Goal: Transaction & Acquisition: Purchase product/service

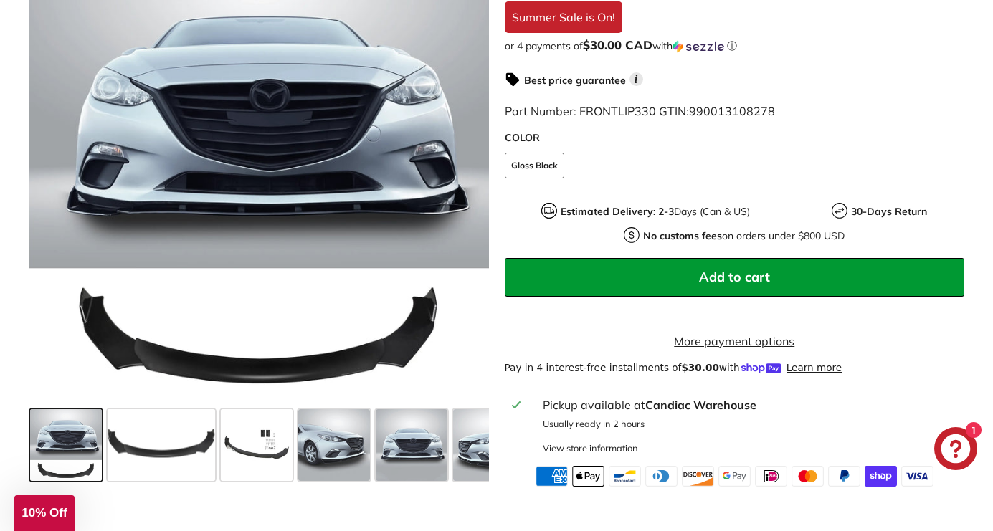
scroll to position [486, 0]
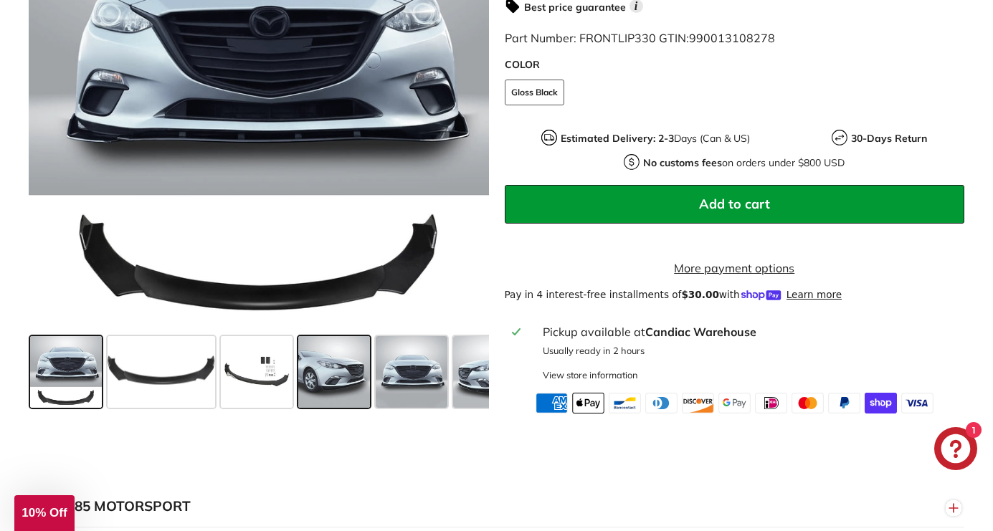
click at [332, 377] on span at bounding box center [334, 372] width 72 height 72
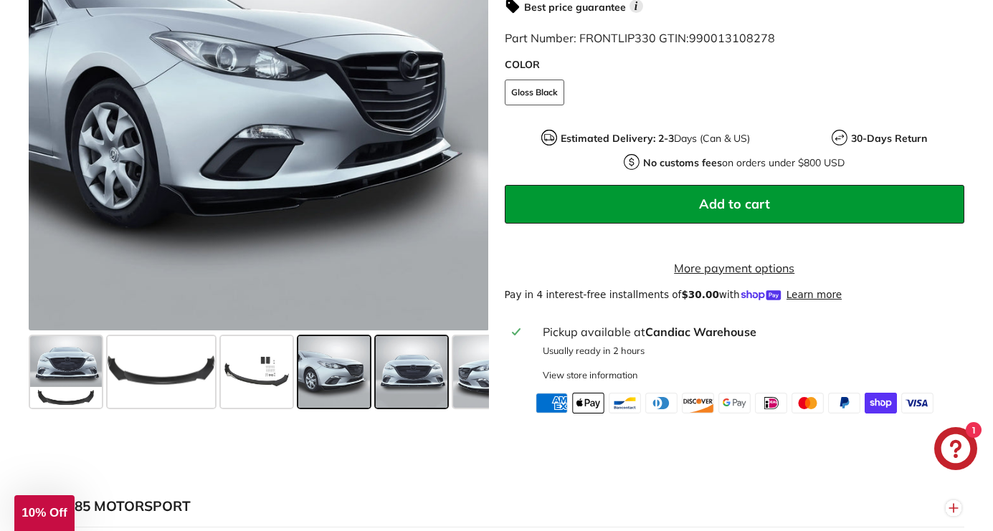
click at [391, 390] on span at bounding box center [412, 372] width 72 height 72
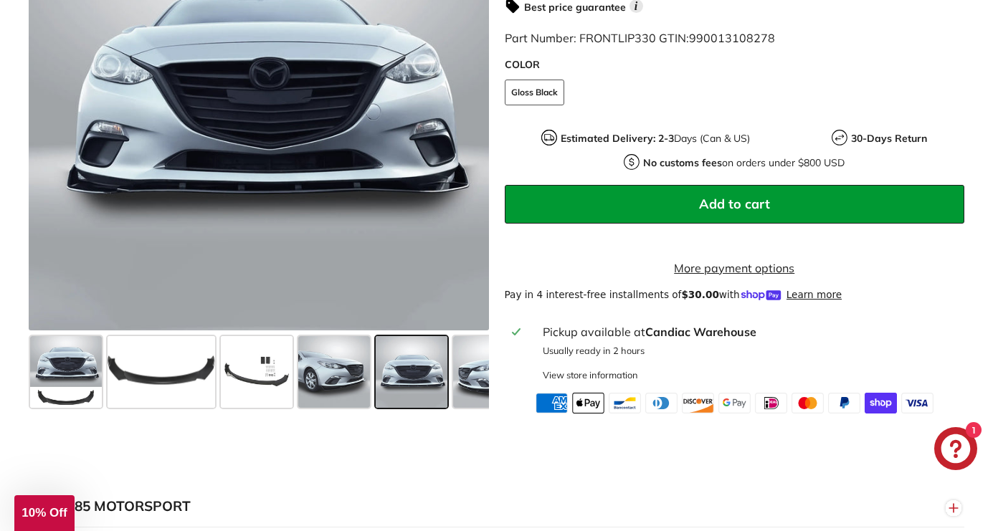
click at [432, 402] on span at bounding box center [412, 372] width 72 height 72
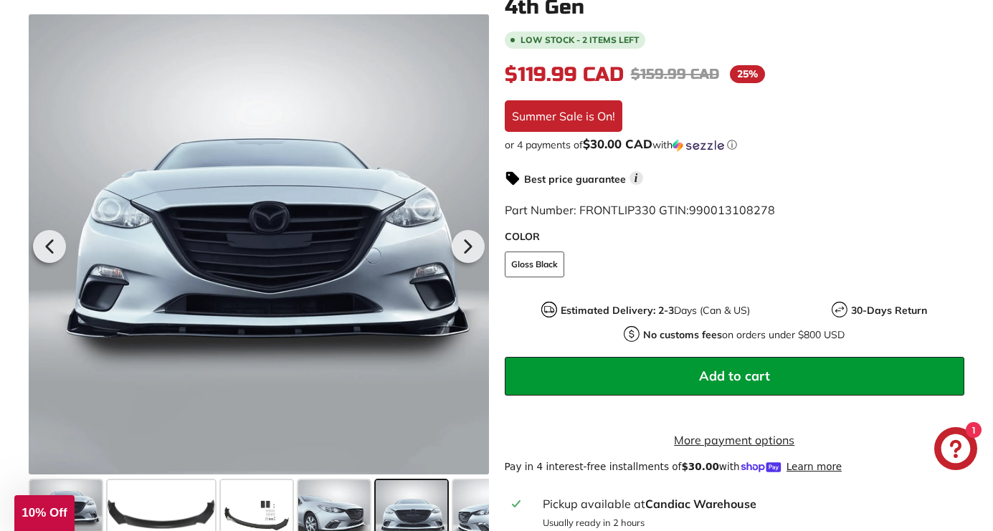
scroll to position [475, 0]
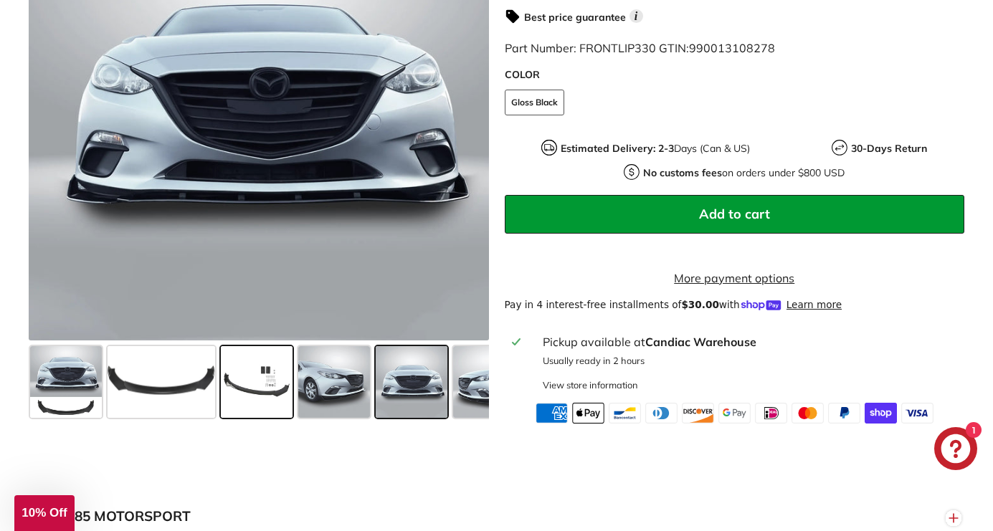
click at [246, 406] on span at bounding box center [257, 382] width 72 height 72
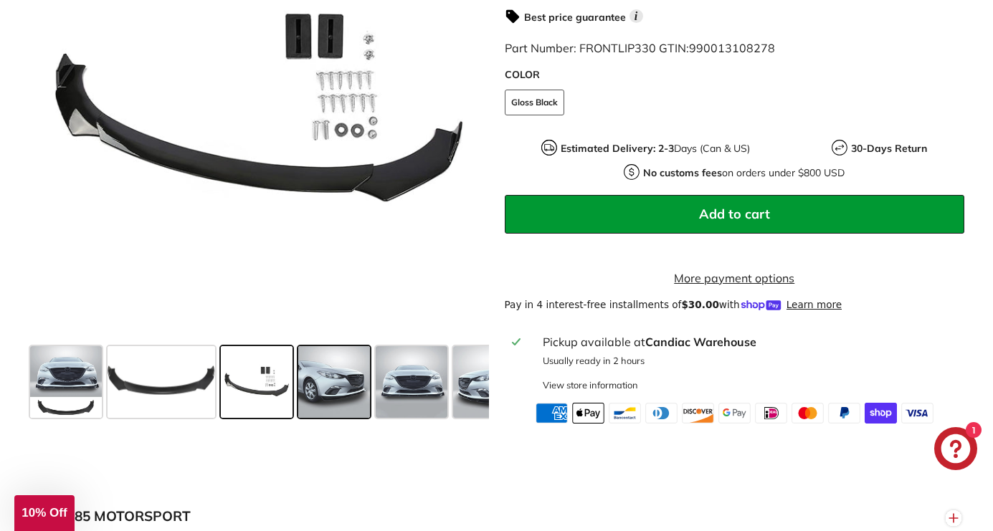
click at [335, 402] on span at bounding box center [334, 382] width 72 height 72
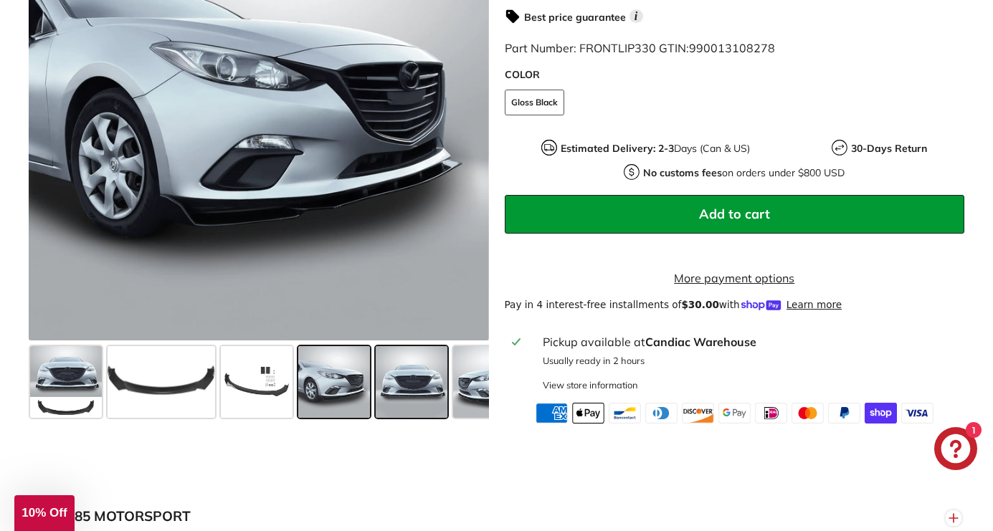
click at [384, 407] on span at bounding box center [412, 382] width 72 height 72
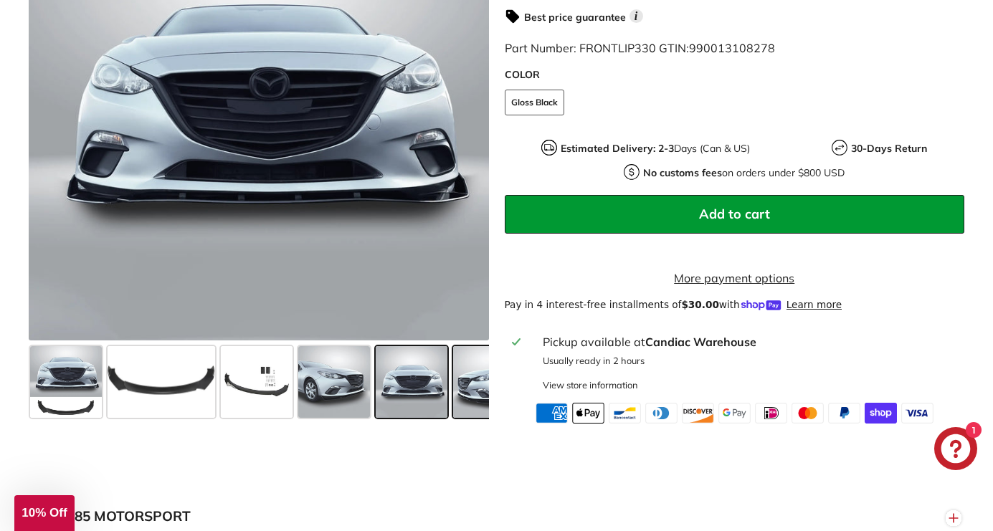
click at [459, 401] on span at bounding box center [489, 382] width 72 height 72
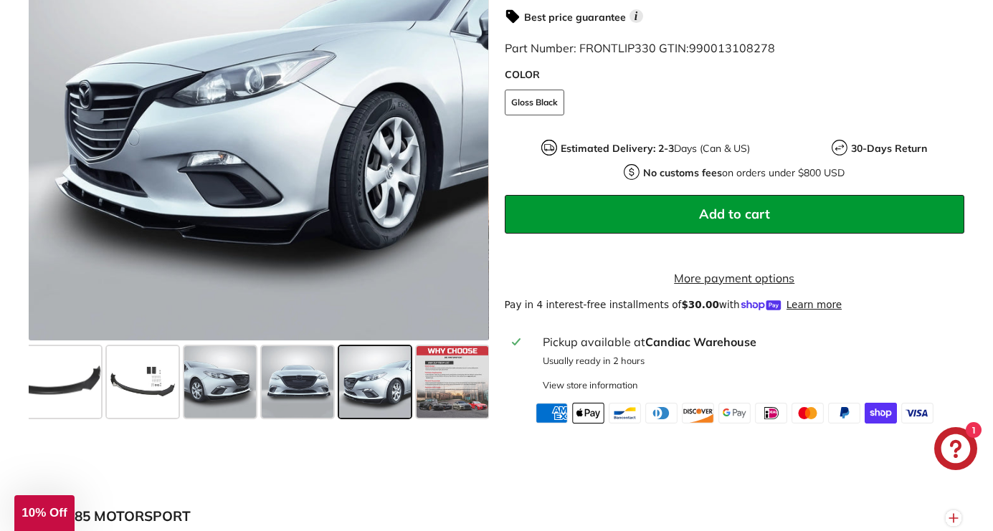
scroll to position [0, 116]
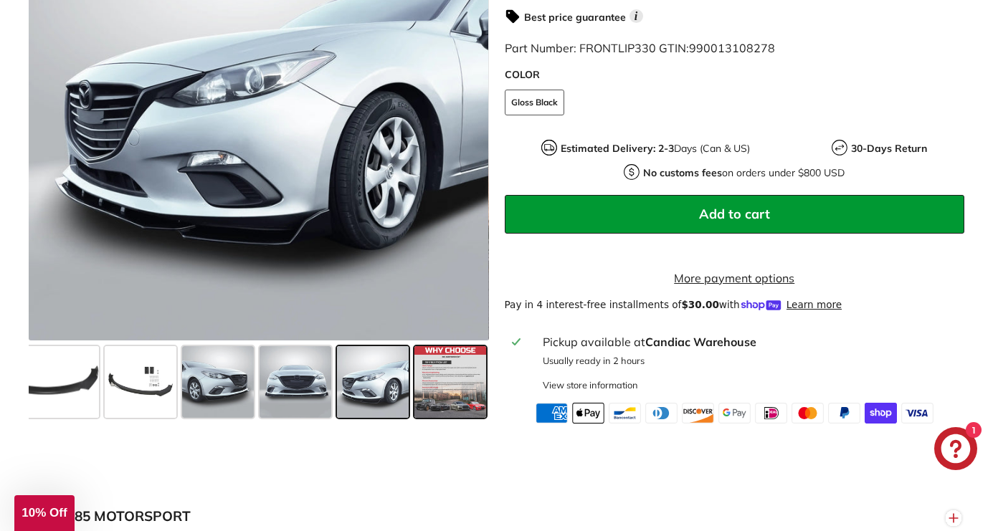
click at [467, 397] on span at bounding box center [451, 382] width 72 height 72
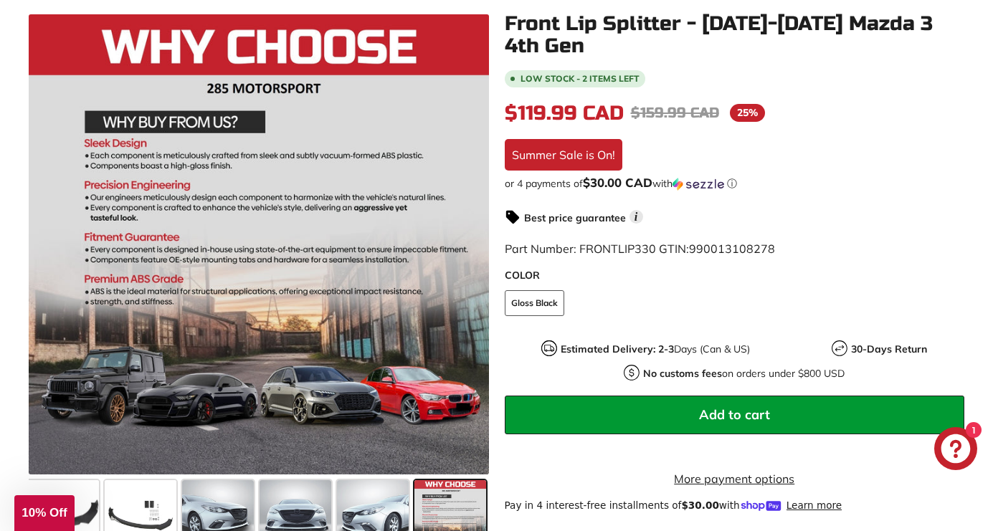
scroll to position [0, 0]
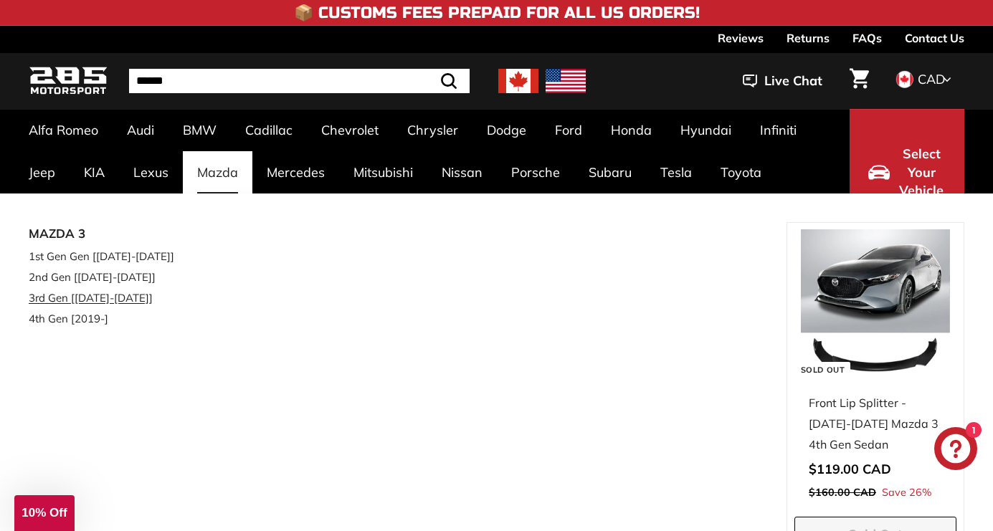
click at [98, 300] on link "3rd Gen [[DATE]-[DATE]]" at bounding box center [105, 298] width 152 height 21
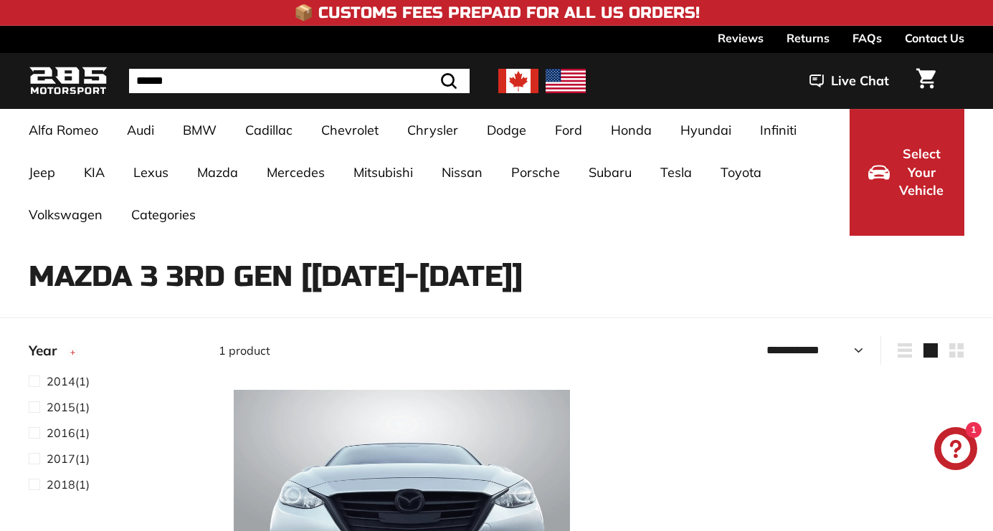
select select "**********"
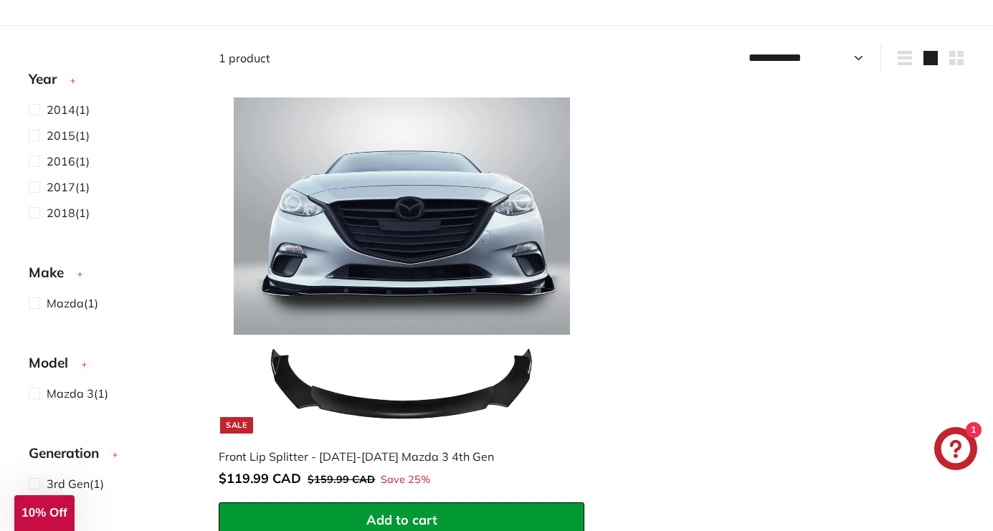
scroll to position [457, 0]
